Goal: Register for event/course

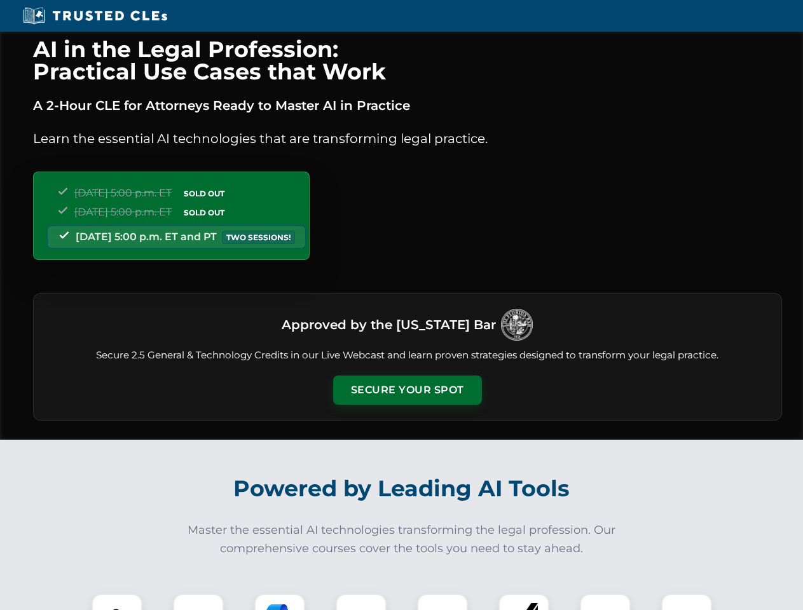
click at [407, 390] on button "Secure Your Spot" at bounding box center [407, 390] width 149 height 29
click at [117, 602] on img at bounding box center [117, 619] width 37 height 37
click at [198, 602] on div at bounding box center [198, 619] width 51 height 51
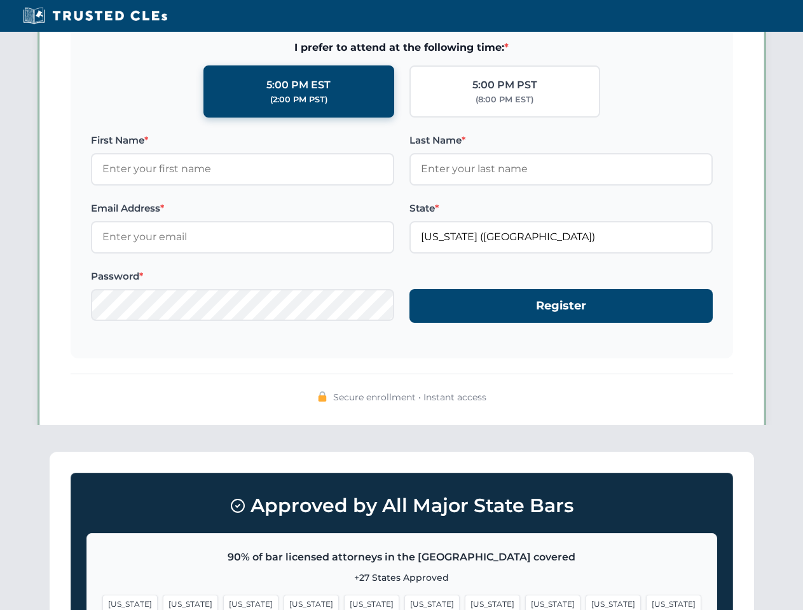
click at [586, 602] on span "[US_STATE]" at bounding box center [613, 604] width 55 height 18
